Goal: Task Accomplishment & Management: Manage account settings

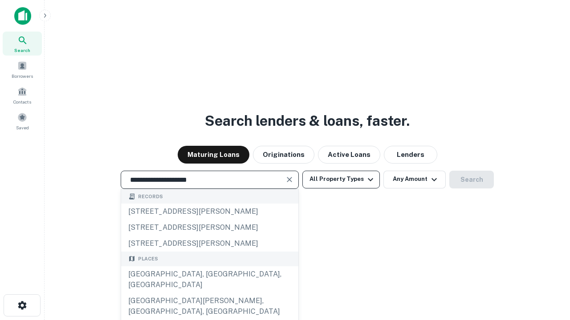
click at [209, 293] on div "Santa Monica, CA, USA" at bounding box center [209, 280] width 177 height 27
click at [341, 179] on button "All Property Types" at bounding box center [340, 180] width 77 height 18
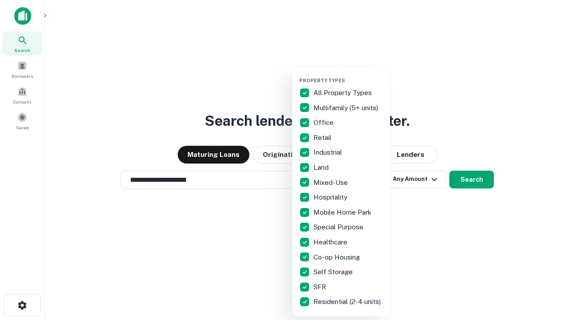
type input "**********"
click at [348, 75] on button "button" at bounding box center [348, 75] width 98 height 0
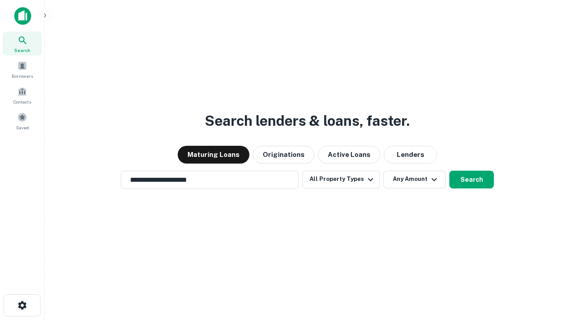
scroll to position [5, 107]
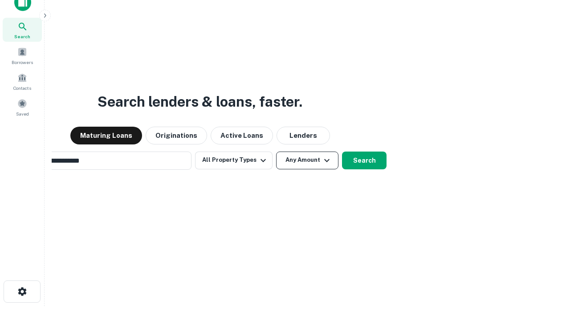
click at [276, 152] on button "Any Amount" at bounding box center [307, 161] width 62 height 18
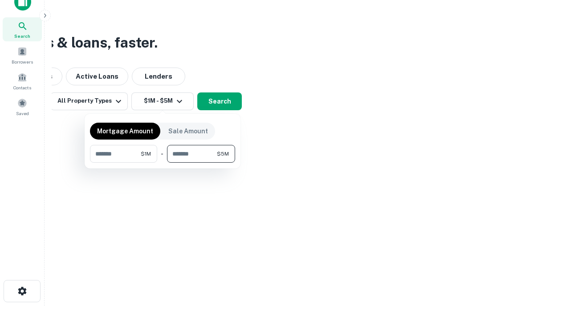
type input "*******"
click at [162, 163] on button "button" at bounding box center [162, 163] width 145 height 0
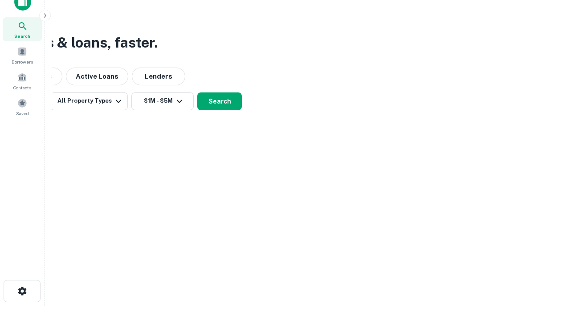
scroll to position [5, 164]
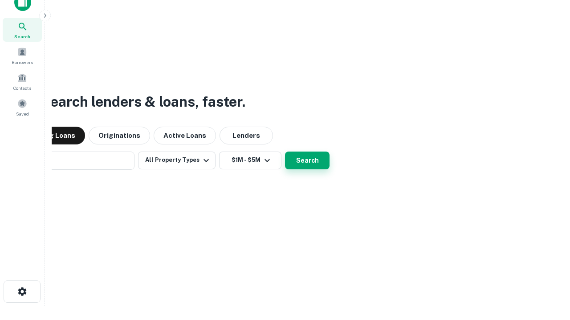
click at [285, 152] on button "Search" at bounding box center [307, 161] width 45 height 18
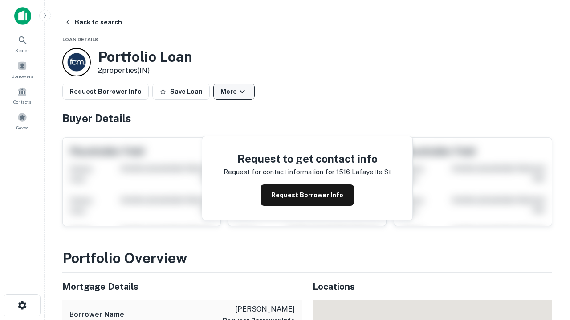
click at [234, 92] on button "More" at bounding box center [233, 92] width 41 height 16
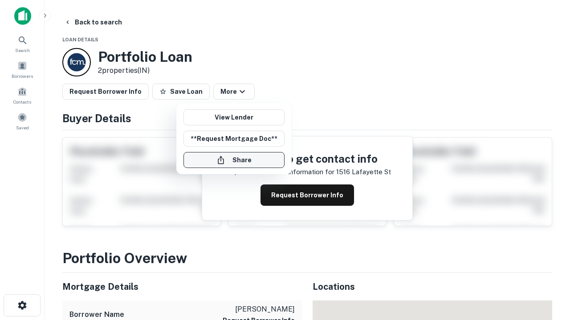
click at [234, 160] on button "Share" at bounding box center [233, 160] width 101 height 16
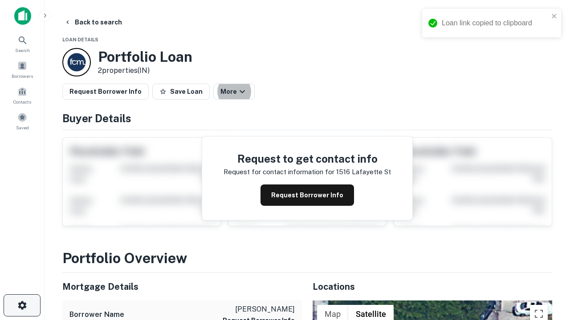
click at [22, 306] on icon "button" at bounding box center [22, 305] width 11 height 11
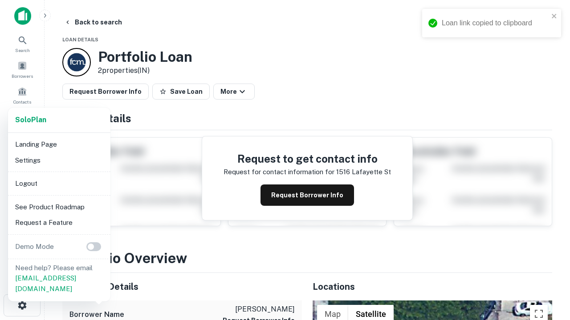
click at [59, 183] on li "Logout" at bounding box center [59, 184] width 95 height 16
